Goal: Task Accomplishment & Management: Manage account settings

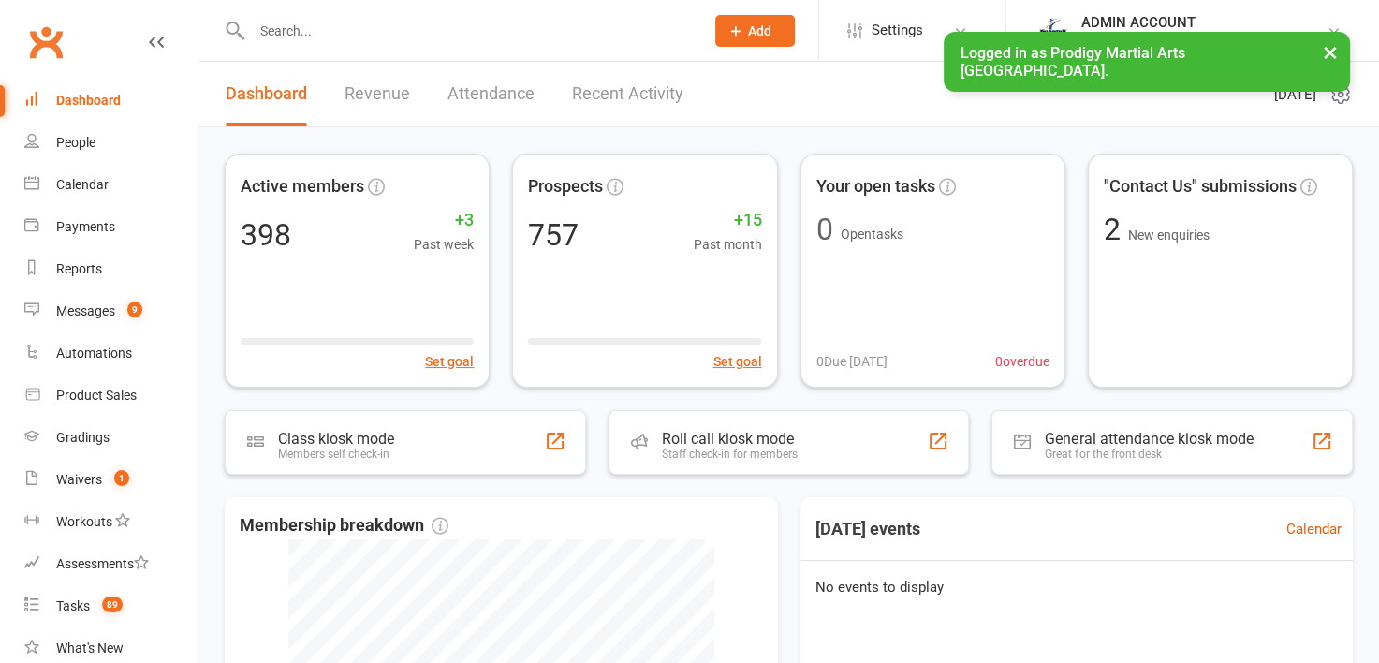
click at [298, 29] on input "text" at bounding box center [468, 31] width 445 height 26
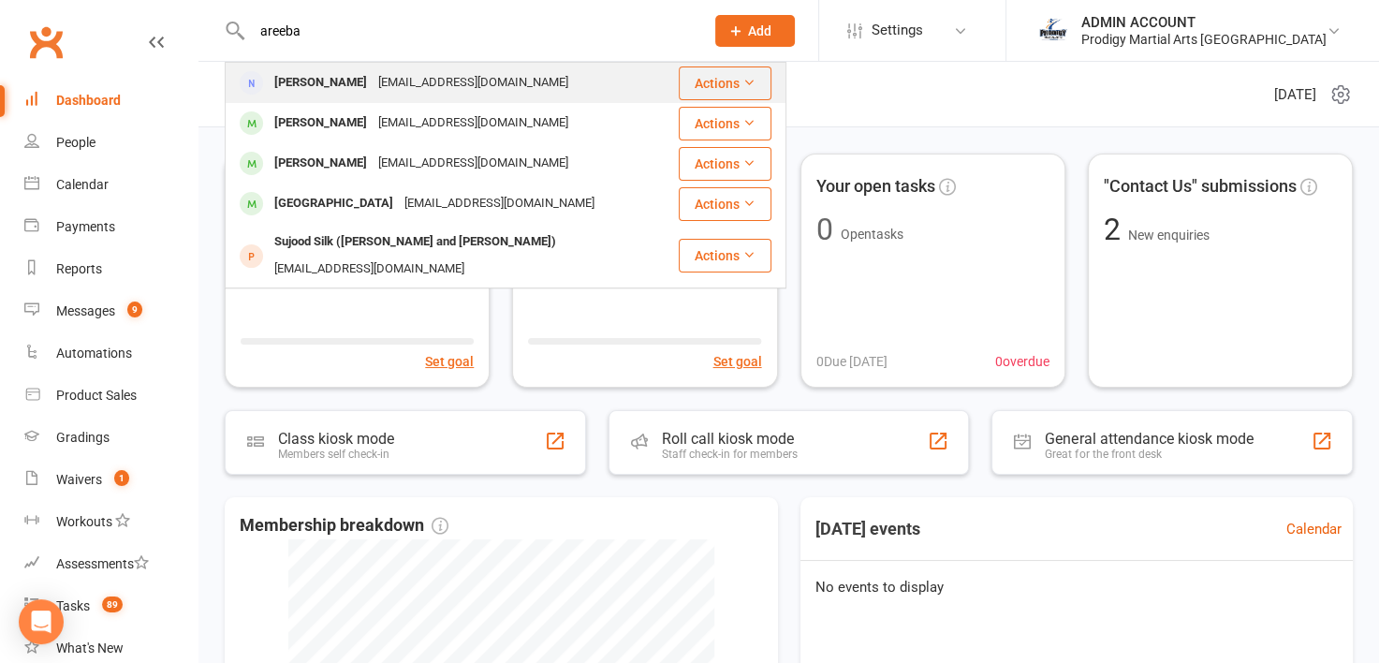
type input "areeba"
click at [372, 72] on div "[EMAIL_ADDRESS][DOMAIN_NAME]" at bounding box center [472, 82] width 201 height 27
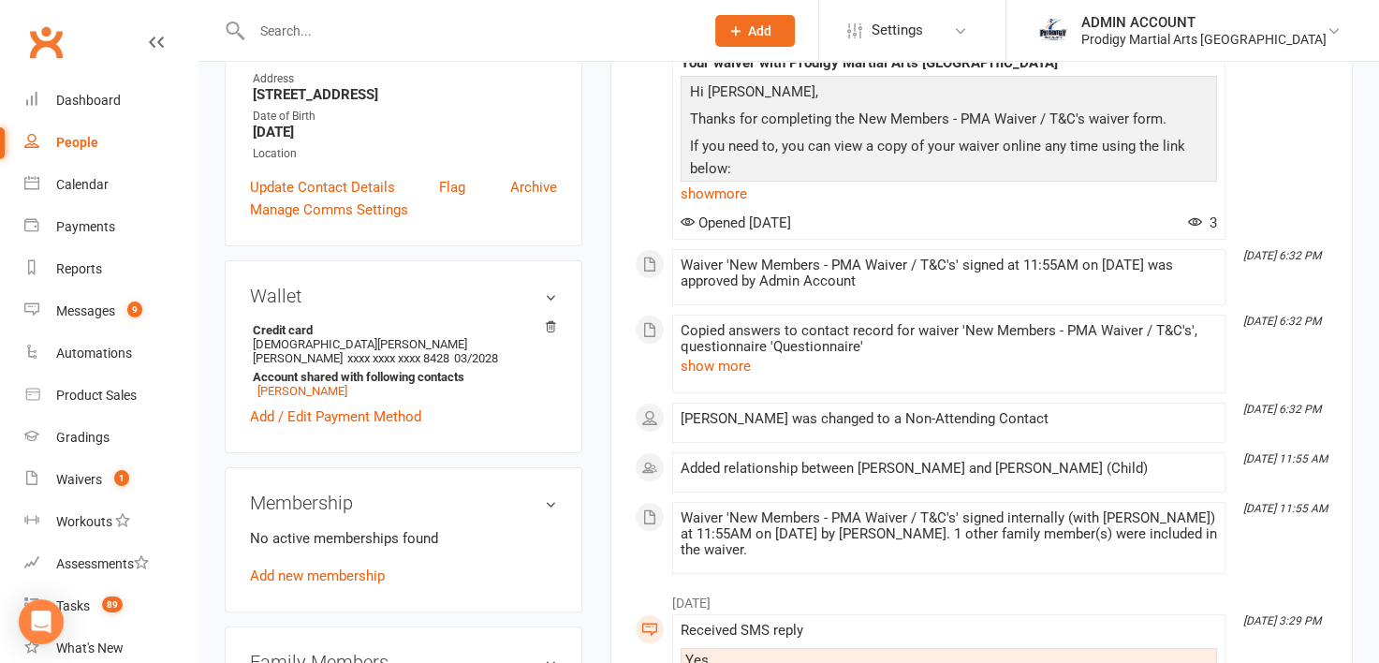
scroll to position [367, 0]
click at [343, 394] on link "[PERSON_NAME]" at bounding box center [302, 390] width 90 height 14
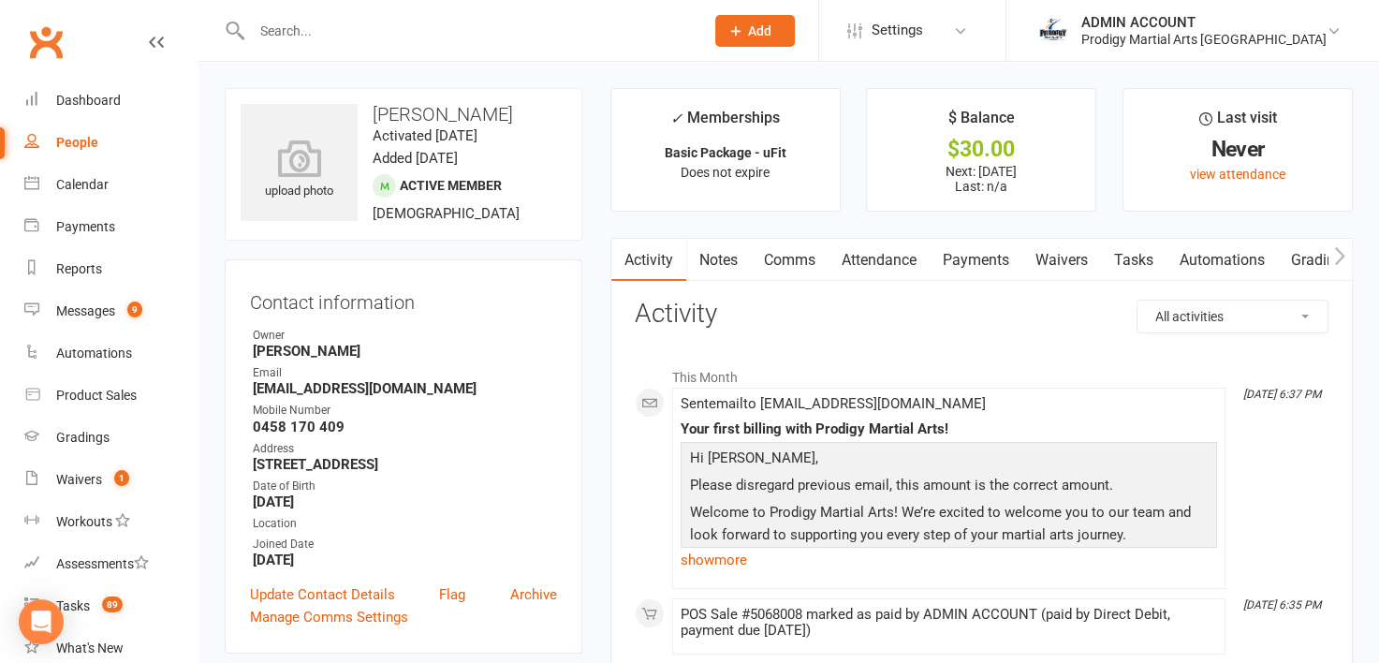
click at [717, 266] on link "Notes" at bounding box center [718, 260] width 65 height 43
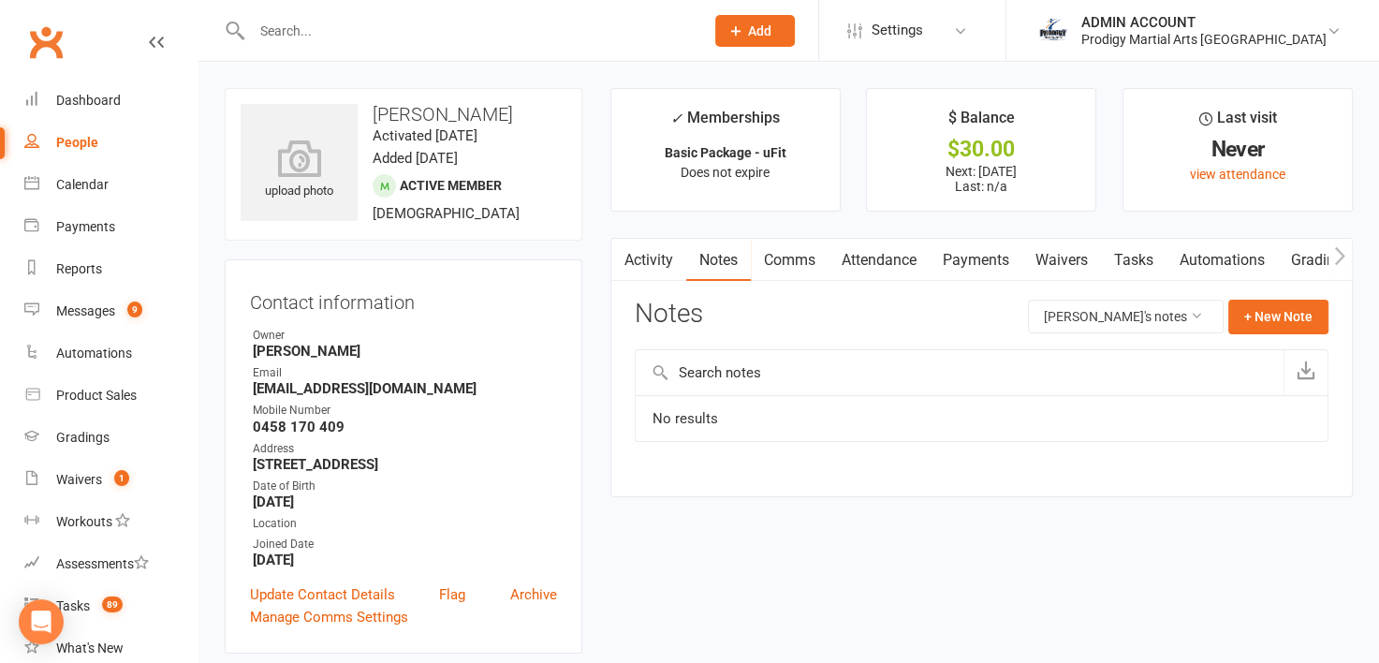
click at [969, 249] on link "Payments" at bounding box center [975, 260] width 93 height 43
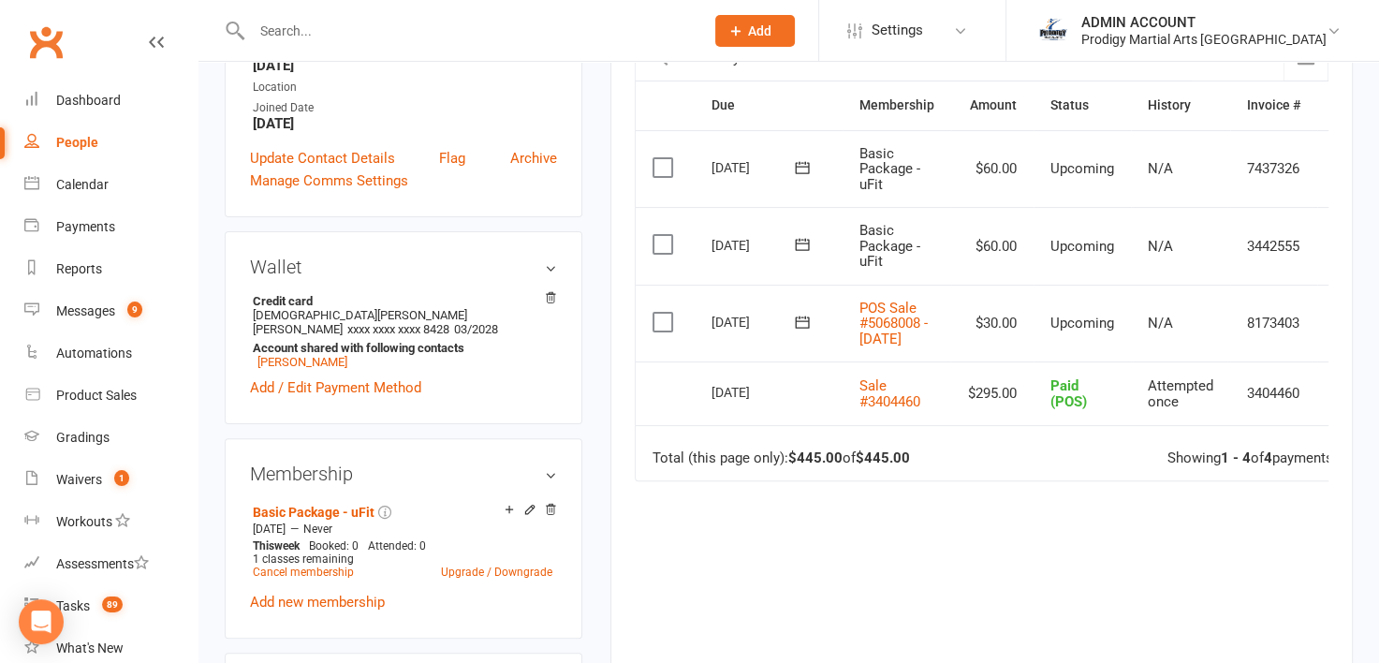
scroll to position [434, 0]
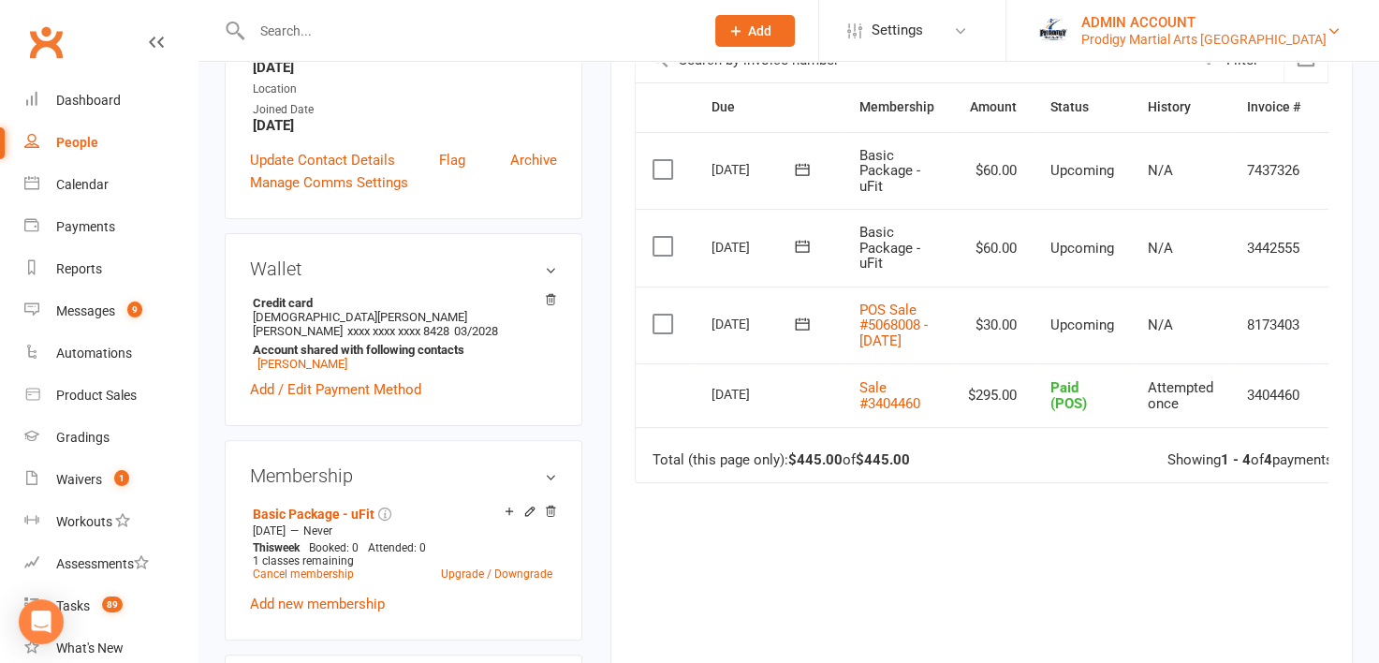
click at [1316, 34] on div "Prodigy Martial Arts [GEOGRAPHIC_DATA]" at bounding box center [1203, 39] width 245 height 17
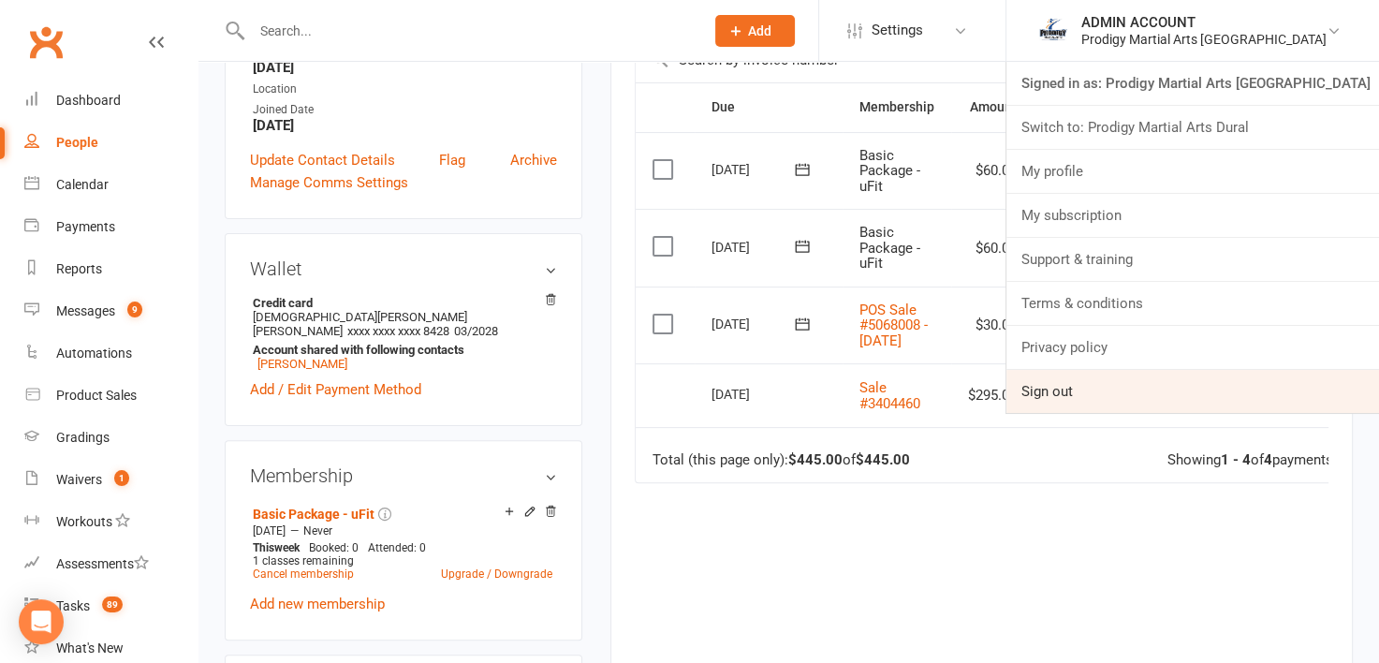
click at [1119, 384] on link "Sign out" at bounding box center [1192, 391] width 372 height 43
